Goal: Task Accomplishment & Management: Complete application form

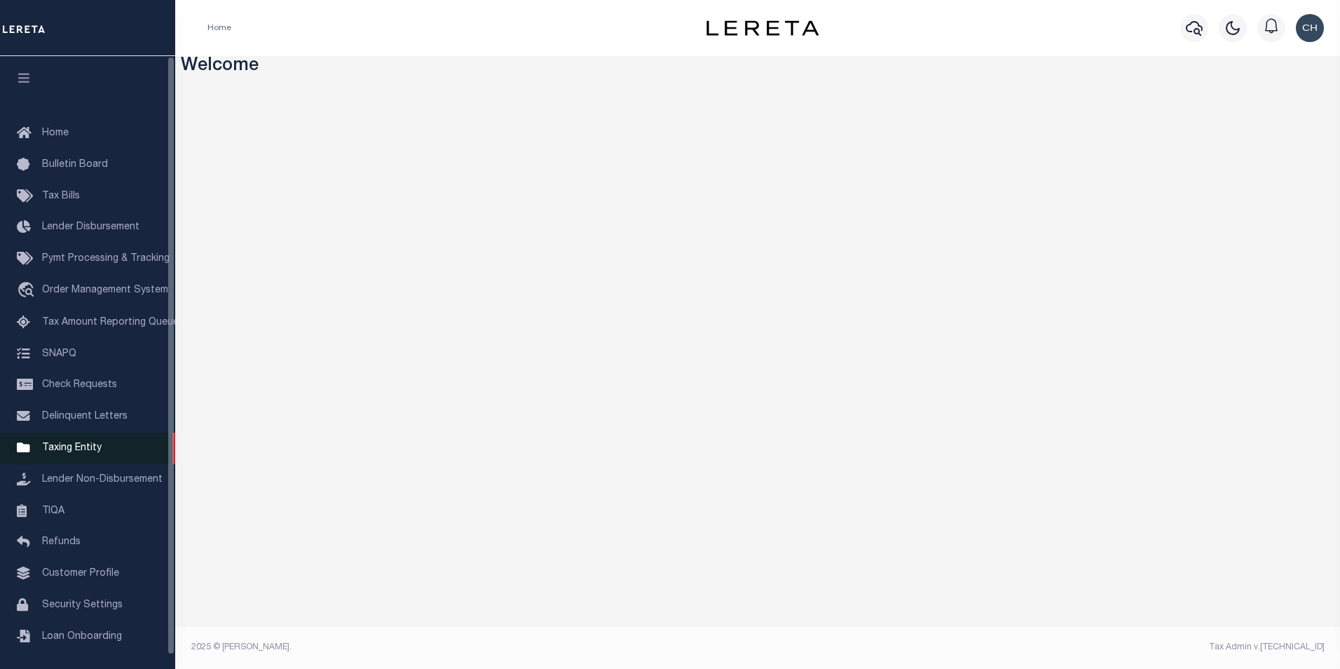
click at [72, 453] on span "Taxing Entity" at bounding box center [72, 448] width 60 height 10
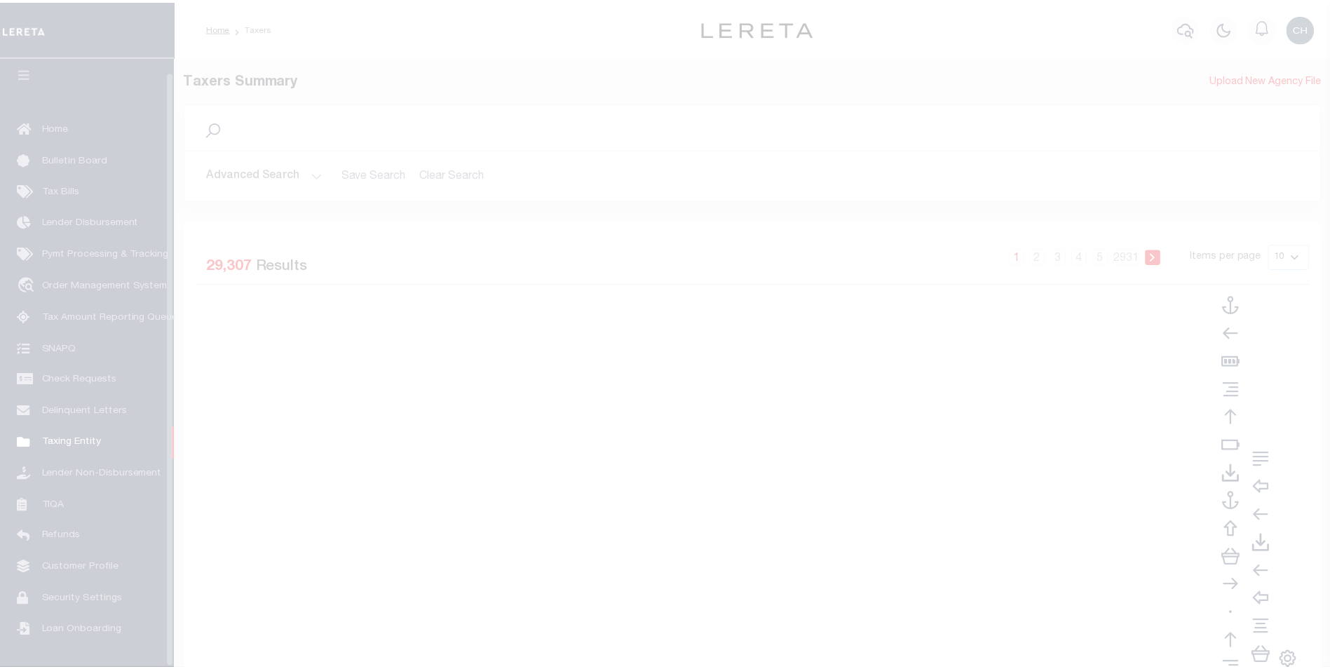
scroll to position [14, 0]
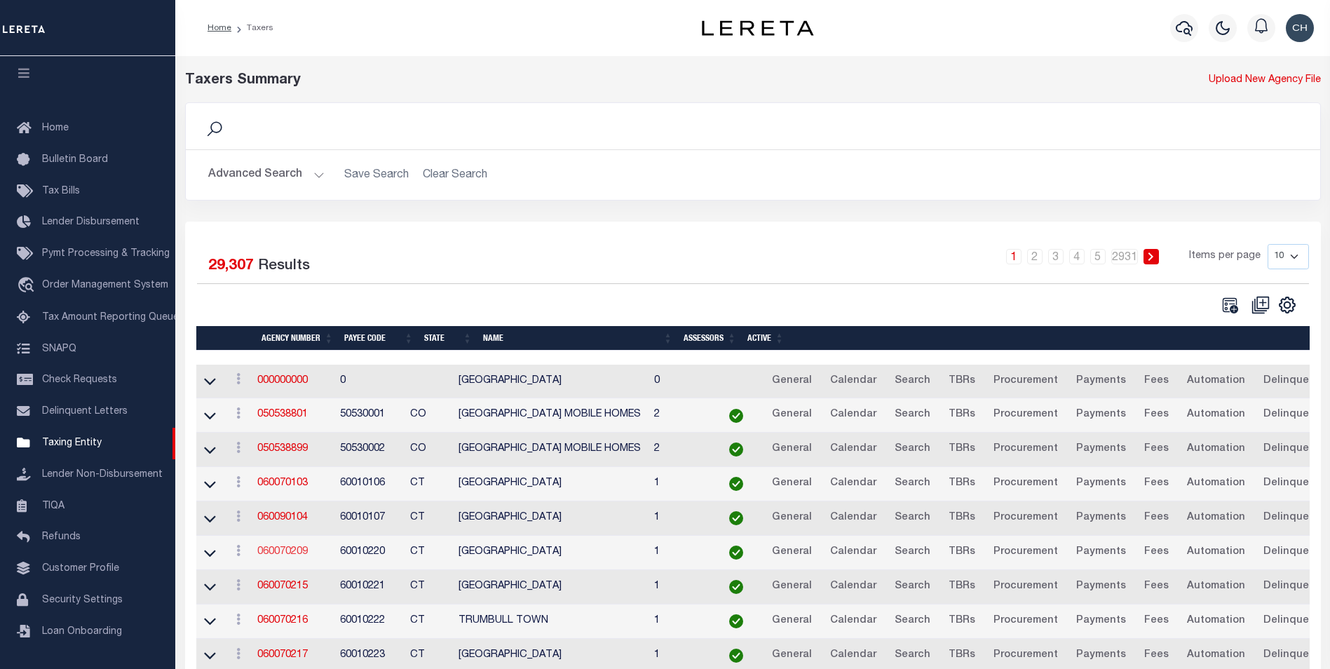
click at [287, 554] on link "060070209" at bounding box center [282, 552] width 50 height 10
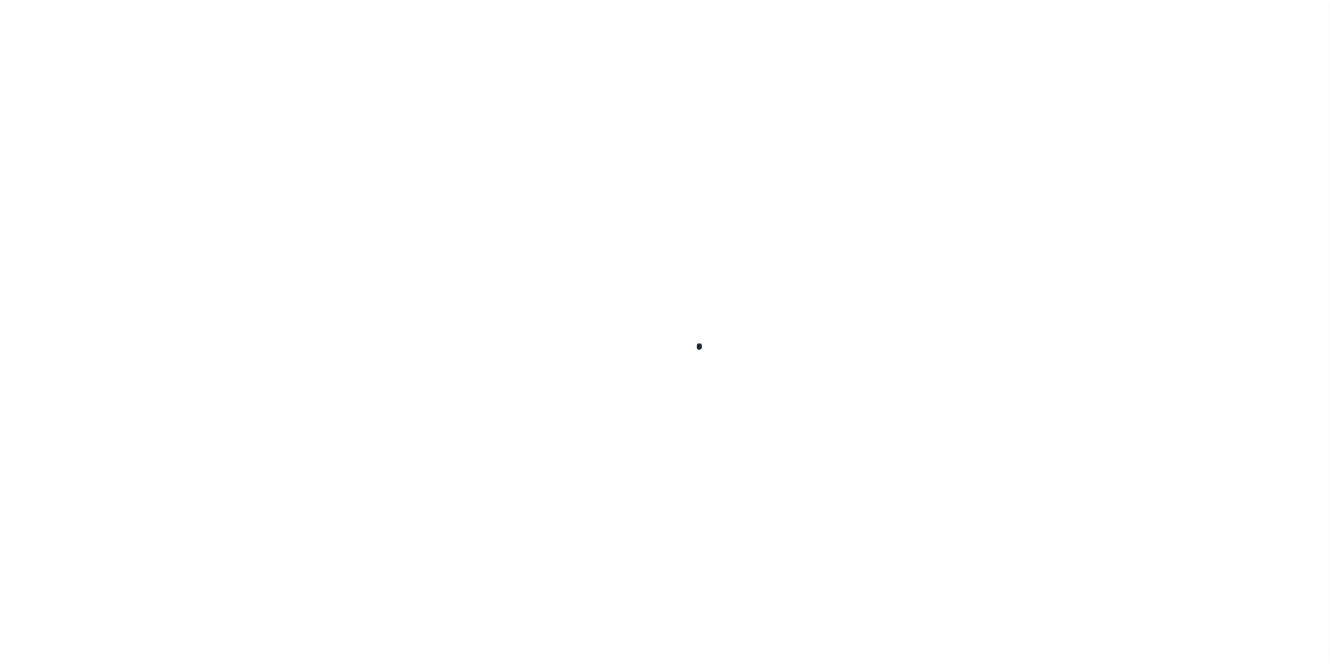
select select
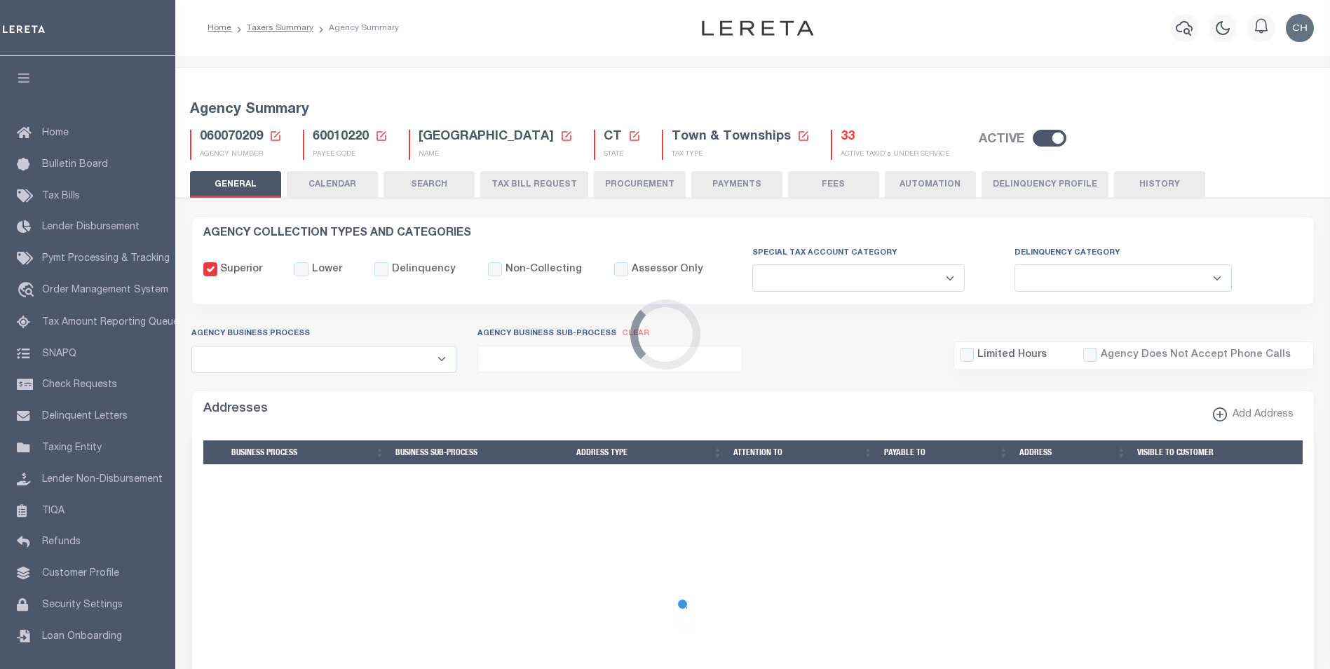
checkbox input "false"
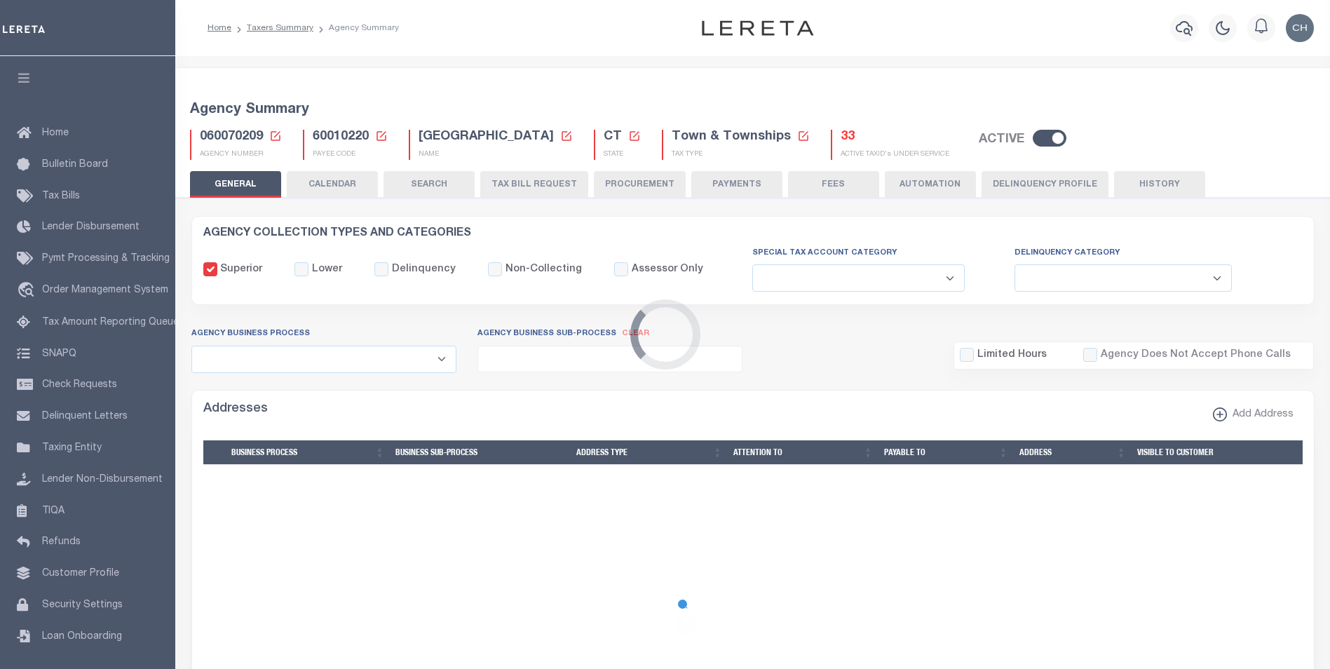
type input "900117019"
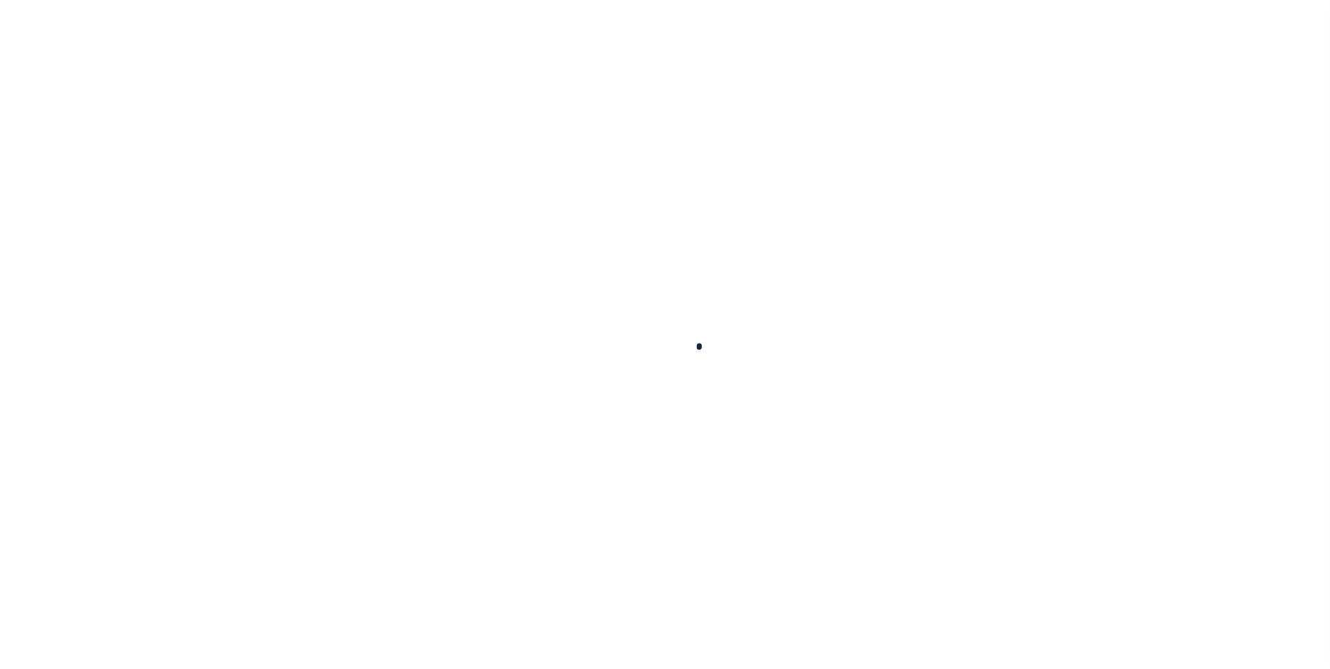
select select
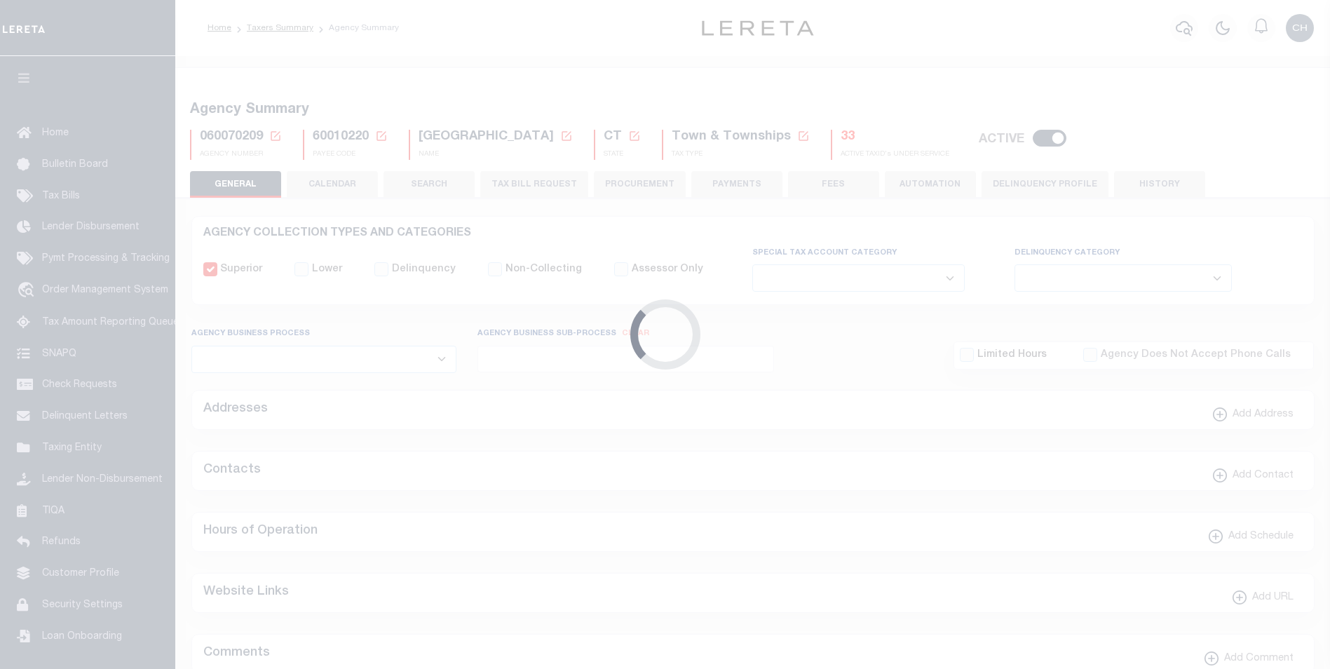
checkbox input "false"
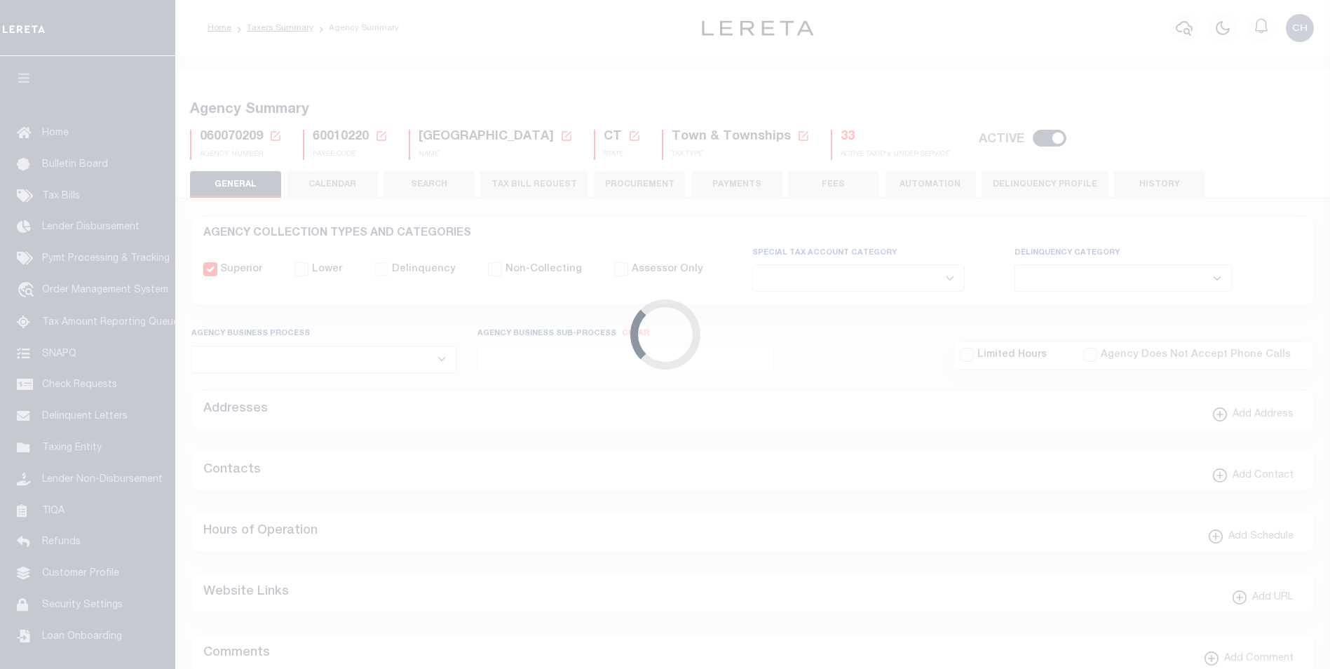
type input "900117019"
